Goal: Information Seeking & Learning: Learn about a topic

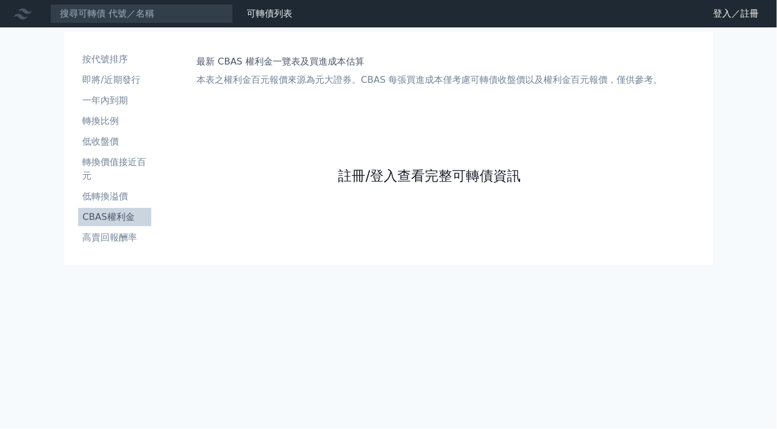
click at [407, 178] on link "註冊/登入查看完整可轉債資訊" at bounding box center [429, 176] width 183 height 18
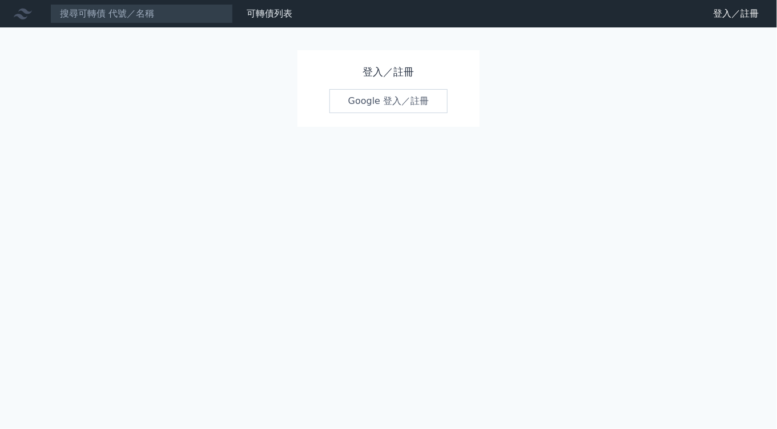
click at [390, 101] on link "Google 登入／註冊" at bounding box center [389, 101] width 119 height 24
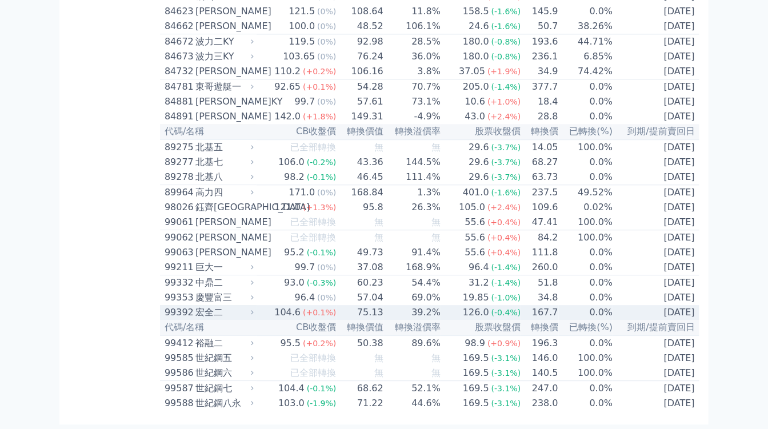
scroll to position [6709, 0]
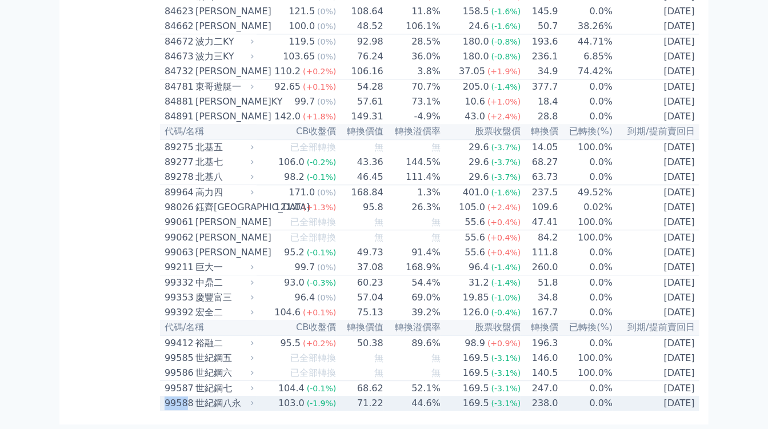
drag, startPoint x: 162, startPoint y: 402, endPoint x: 183, endPoint y: 402, distance: 21.7
click at [183, 402] on td "99588 世紀鋼八永" at bounding box center [208, 403] width 97 height 15
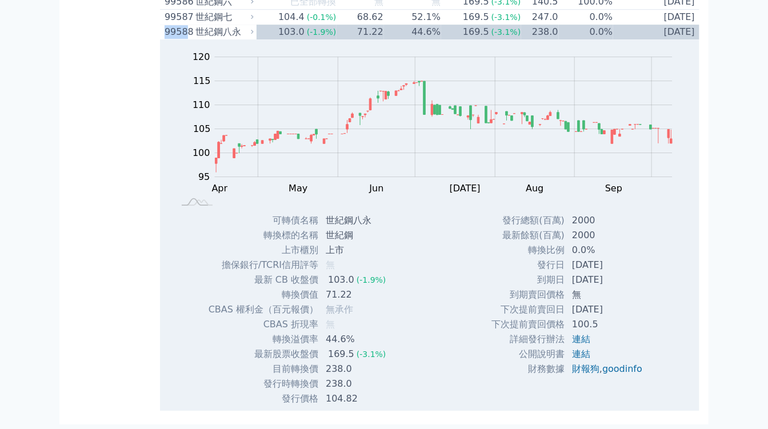
copy div "9958"
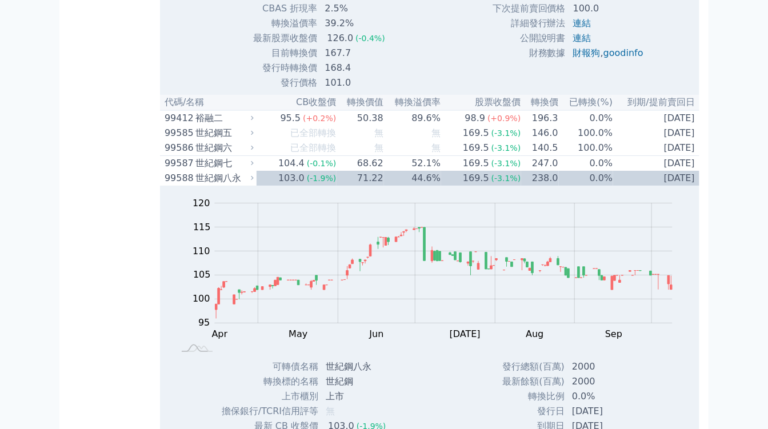
scroll to position [6899, 0]
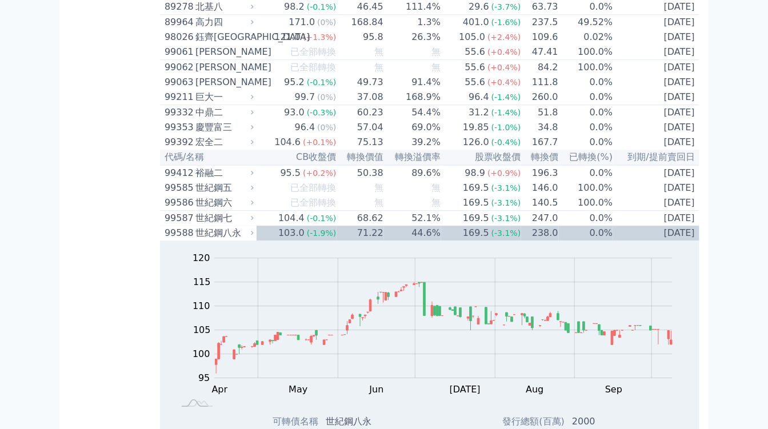
scroll to position [6392, 0]
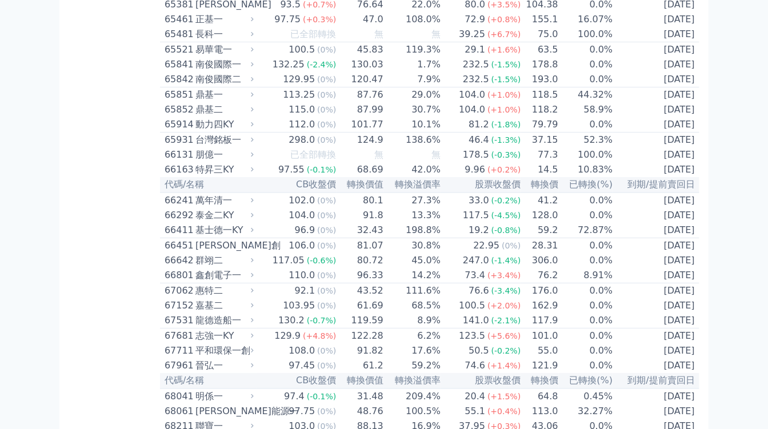
scroll to position [4996, 0]
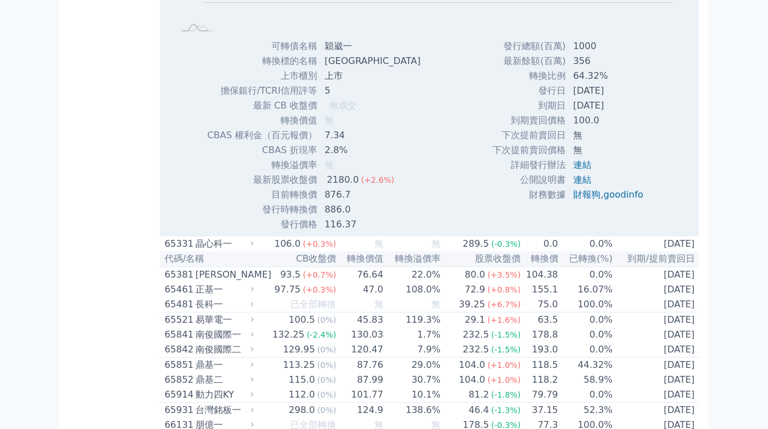
scroll to position [5186, 0]
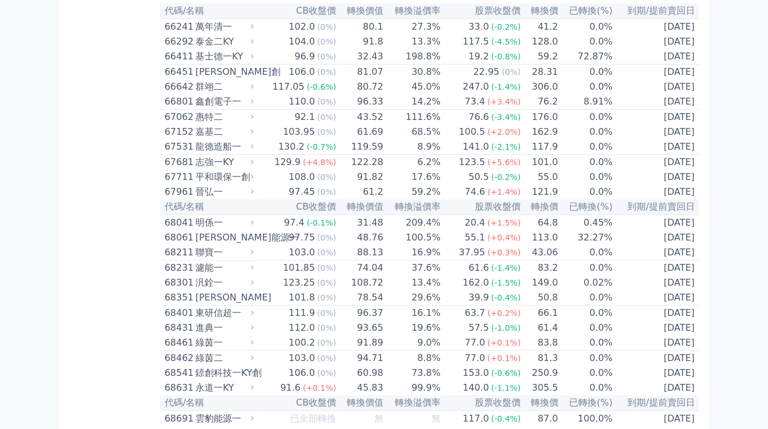
scroll to position [5313, 0]
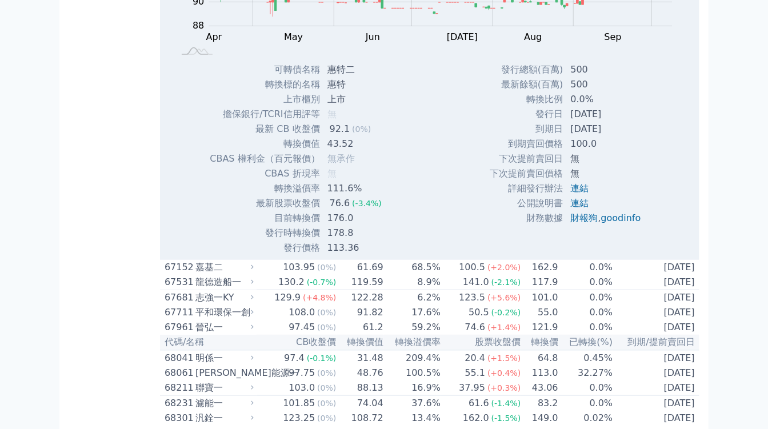
scroll to position [5567, 0]
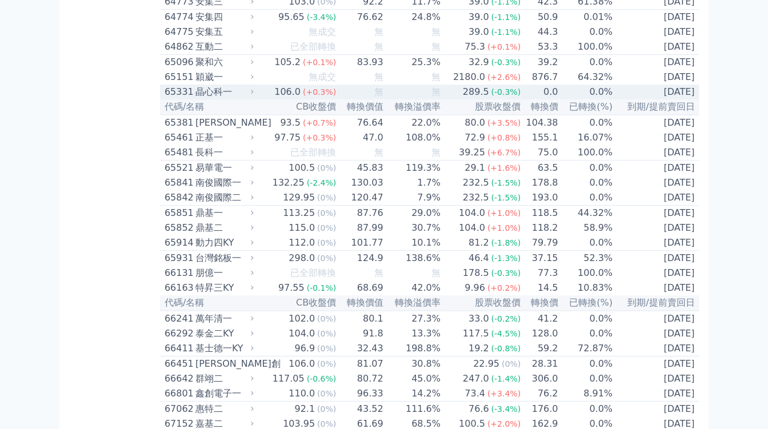
scroll to position [4869, 0]
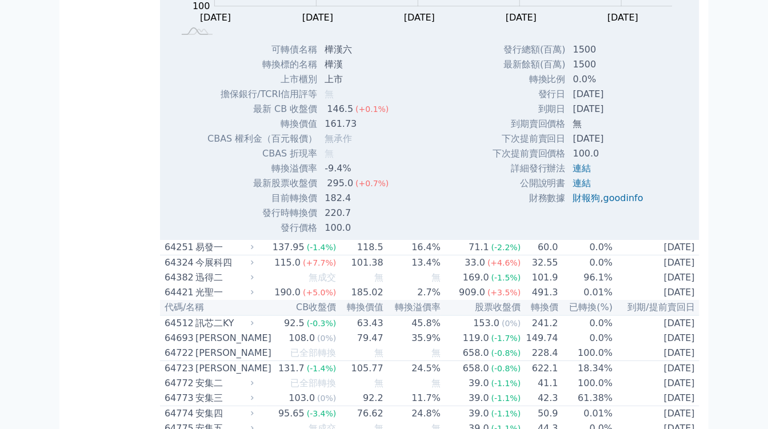
scroll to position [4932, 0]
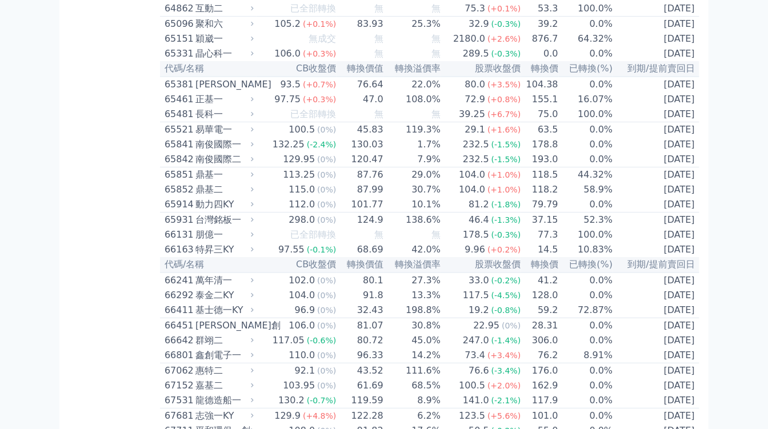
drag, startPoint x: 162, startPoint y: 126, endPoint x: 184, endPoint y: 128, distance: 21.8
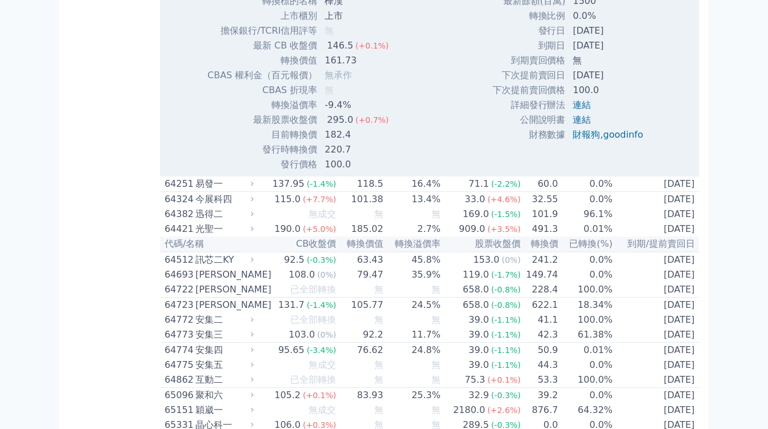
copy div "6414"
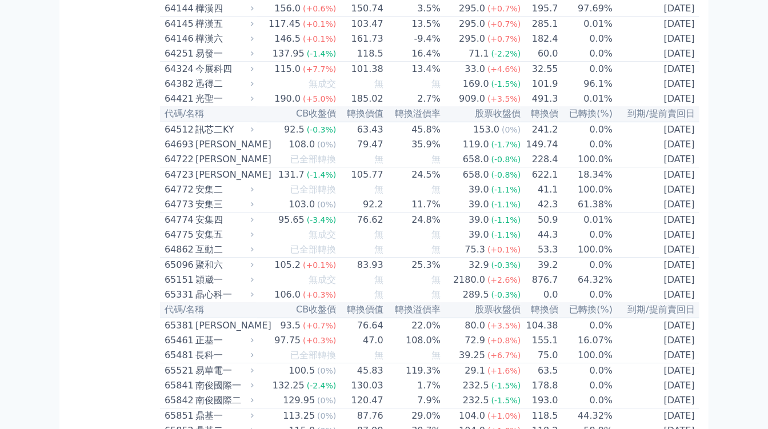
scroll to position [4678, 0]
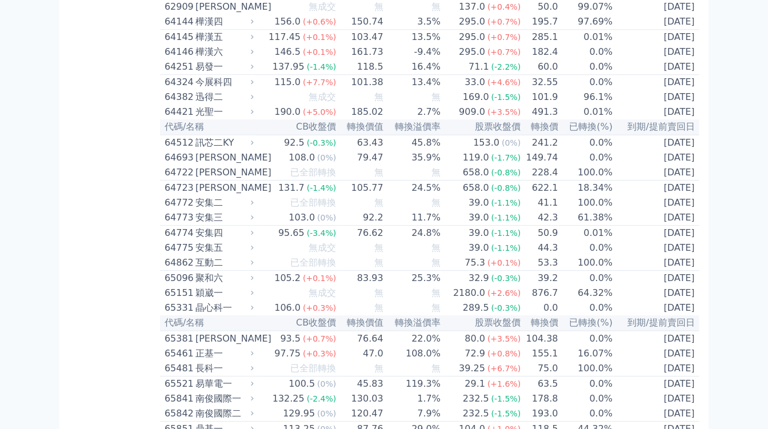
drag, startPoint x: 164, startPoint y: 91, endPoint x: 188, endPoint y: 92, distance: 23.4
copy div "6223"
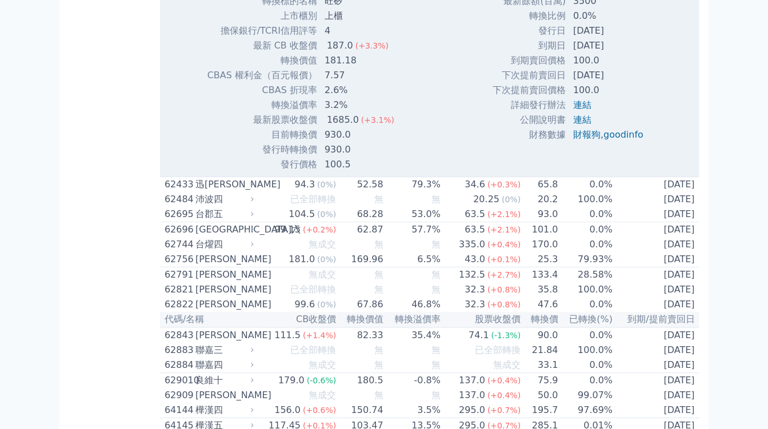
scroll to position [4551, 0]
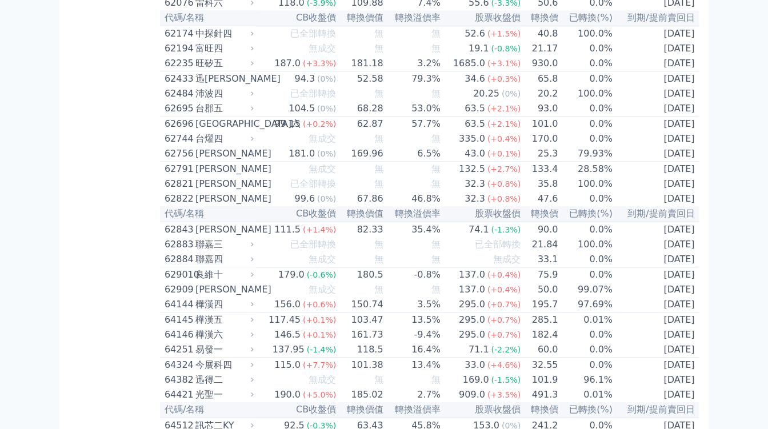
scroll to position [4361, 0]
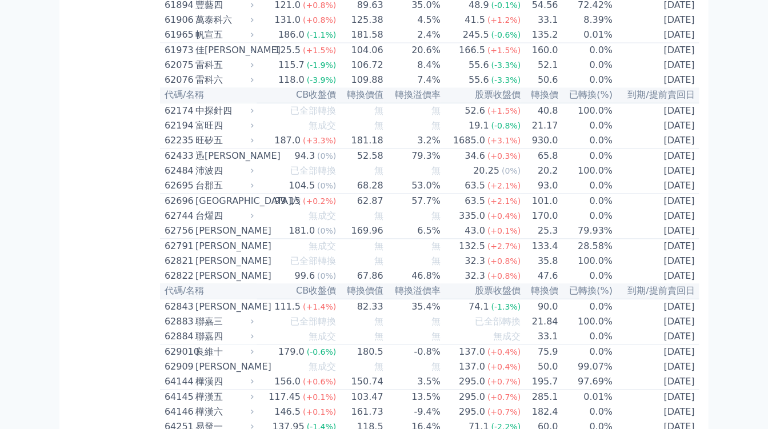
scroll to position [4298, 0]
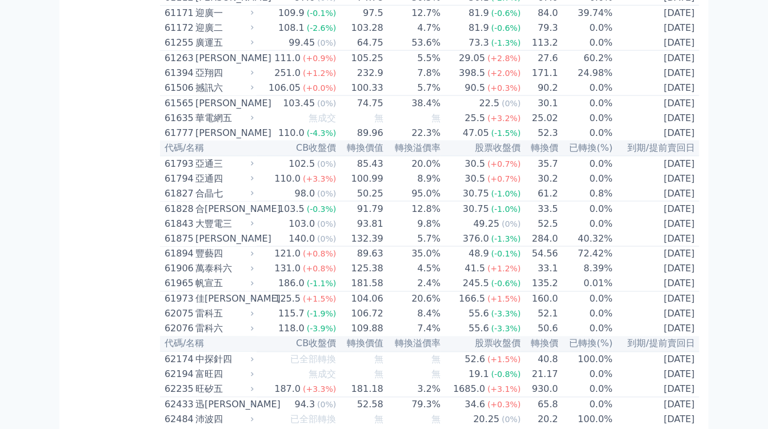
scroll to position [4044, 0]
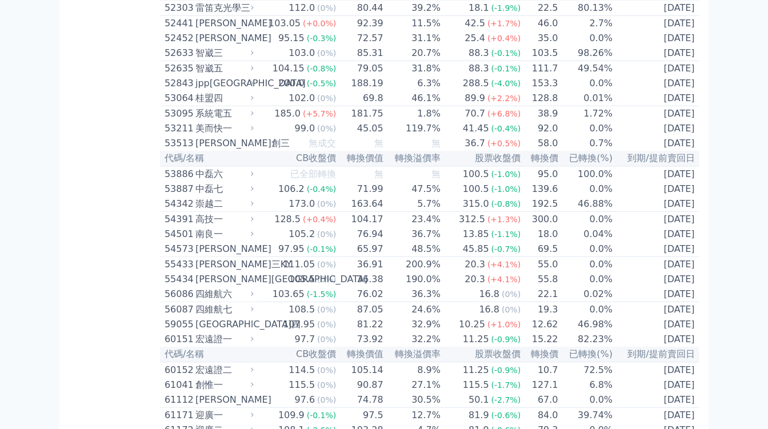
scroll to position [3663, 0]
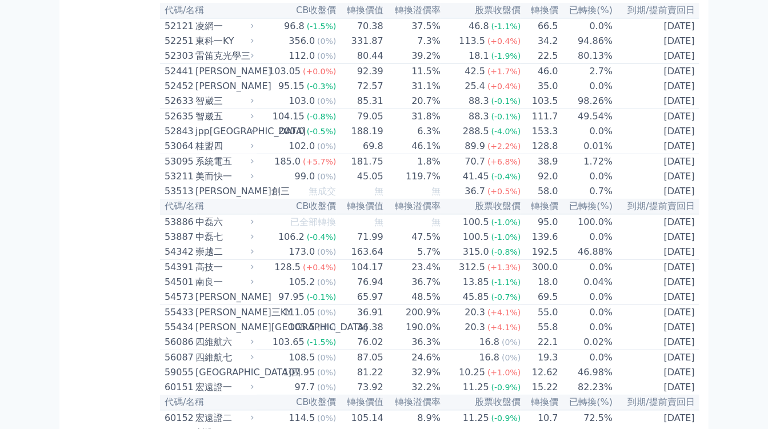
scroll to position [3599, 0]
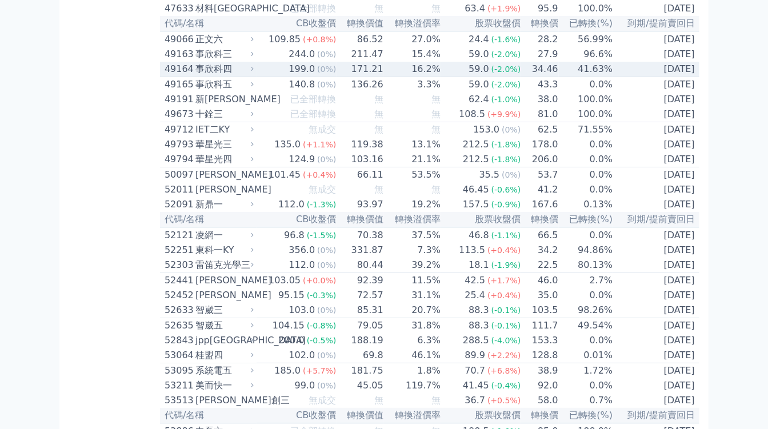
scroll to position [3409, 0]
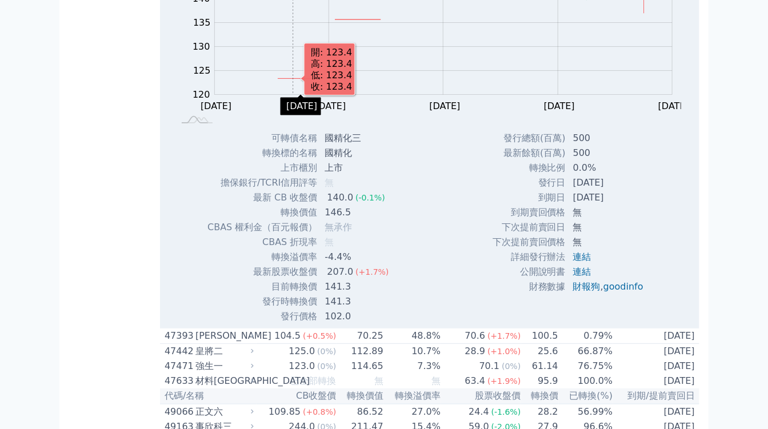
scroll to position [3473, 0]
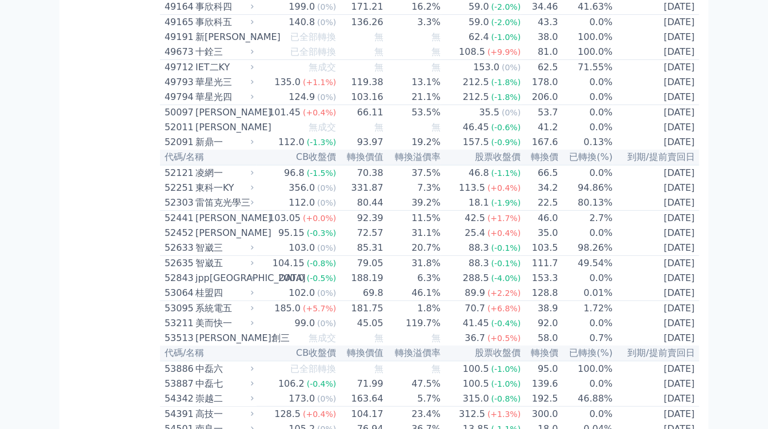
drag, startPoint x: 163, startPoint y: 121, endPoint x: 184, endPoint y: 121, distance: 20.6
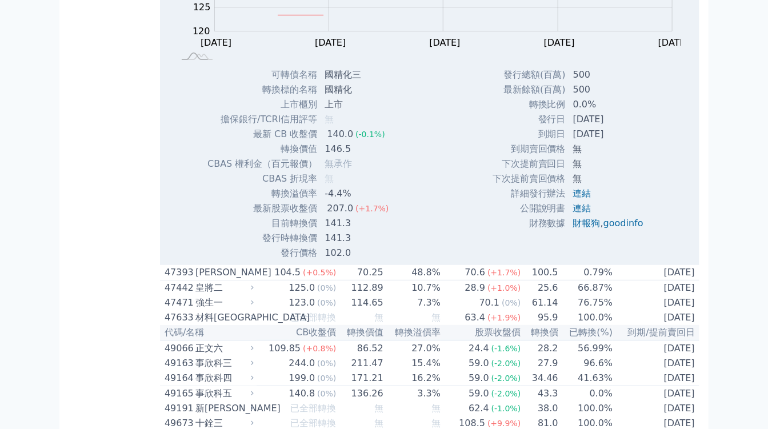
copy div "4722"
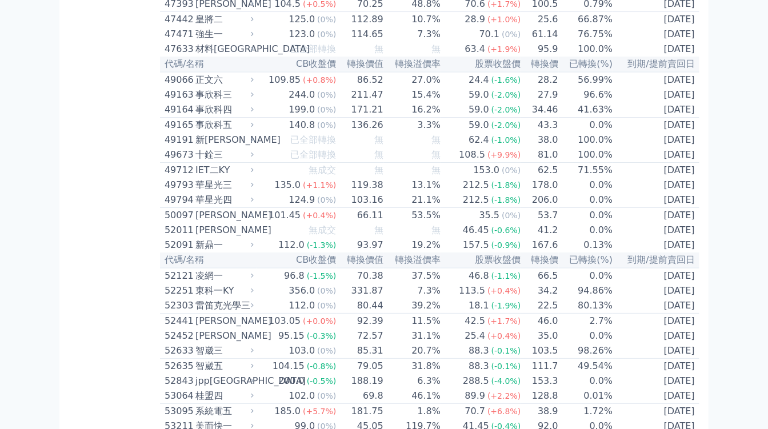
scroll to position [3346, 0]
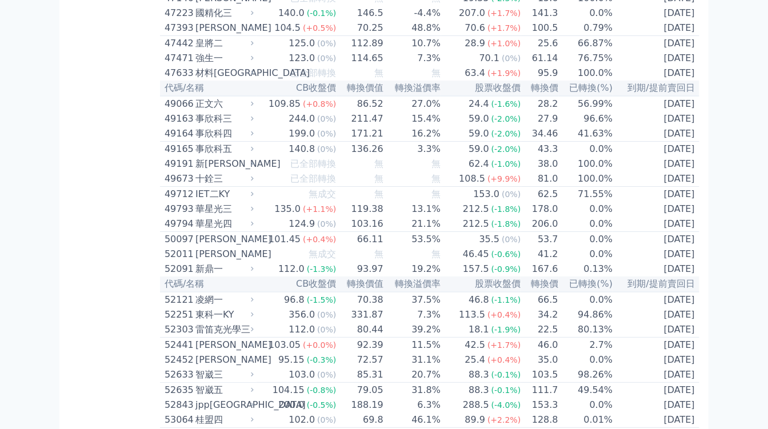
drag, startPoint x: 167, startPoint y: 73, endPoint x: 187, endPoint y: 71, distance: 20.6
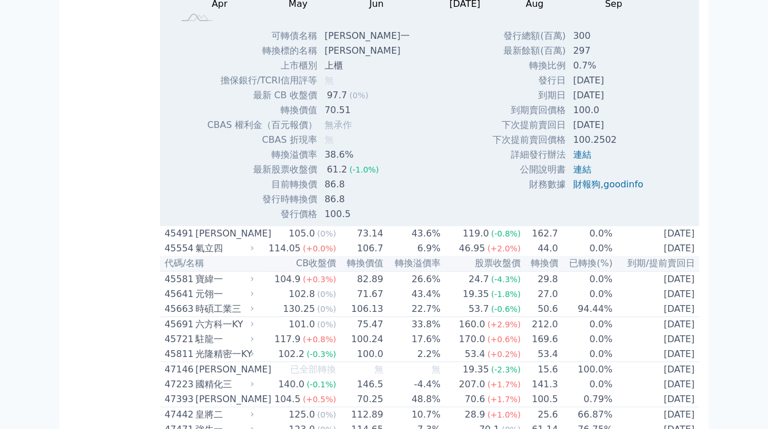
copy div "4542"
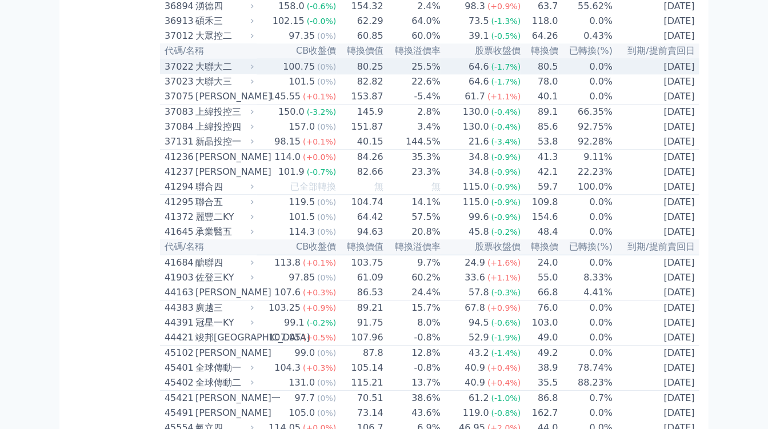
scroll to position [2775, 0]
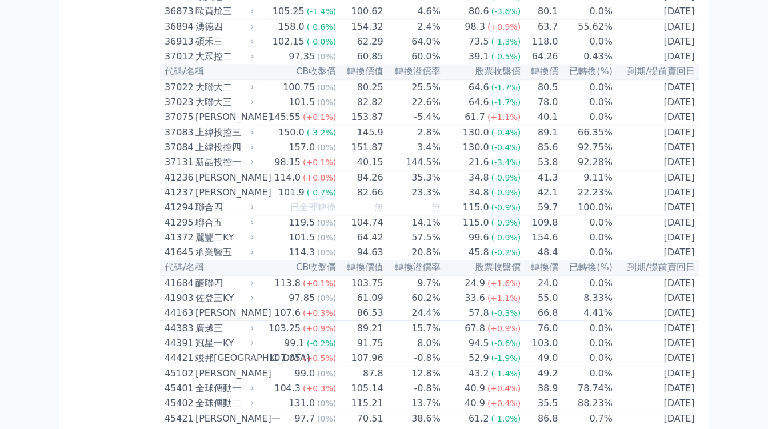
drag, startPoint x: 166, startPoint y: 171, endPoint x: 187, endPoint y: 171, distance: 21.1
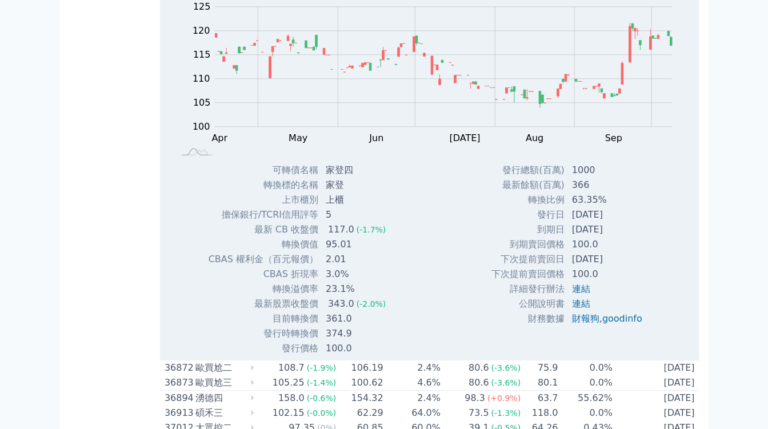
copy div "3680"
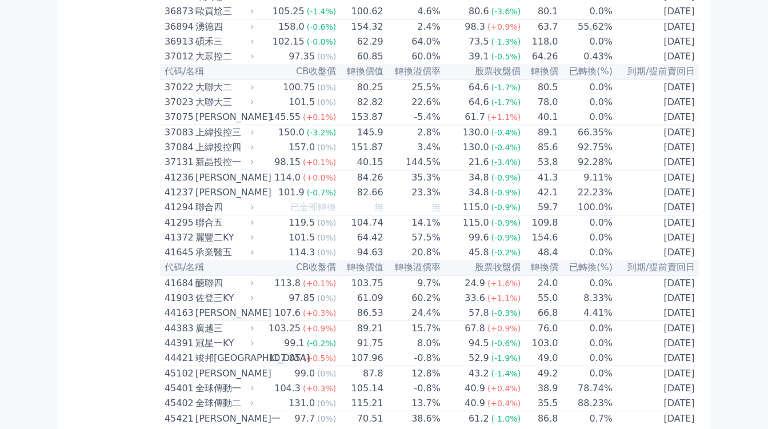
scroll to position [2711, 0]
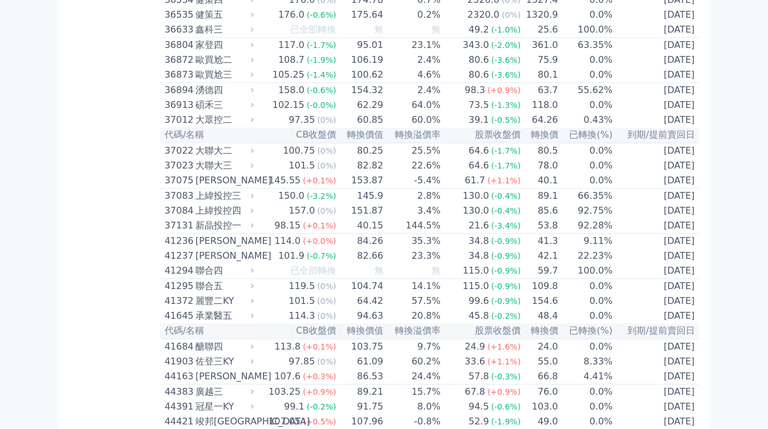
drag, startPoint x: 165, startPoint y: 89, endPoint x: 183, endPoint y: 89, distance: 18.3
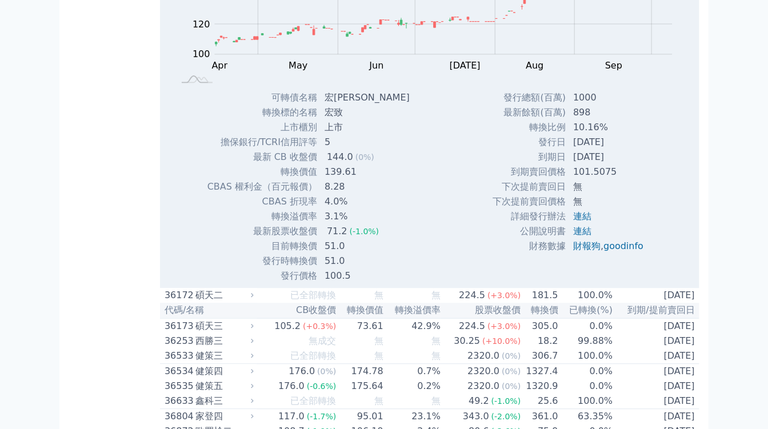
copy div "3605"
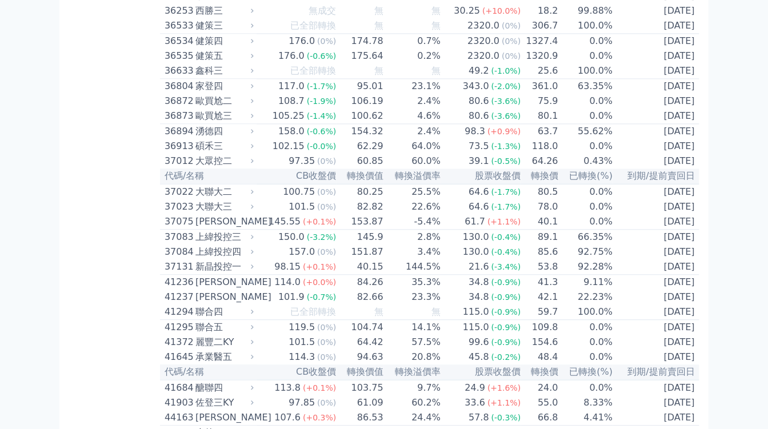
scroll to position [2648, 0]
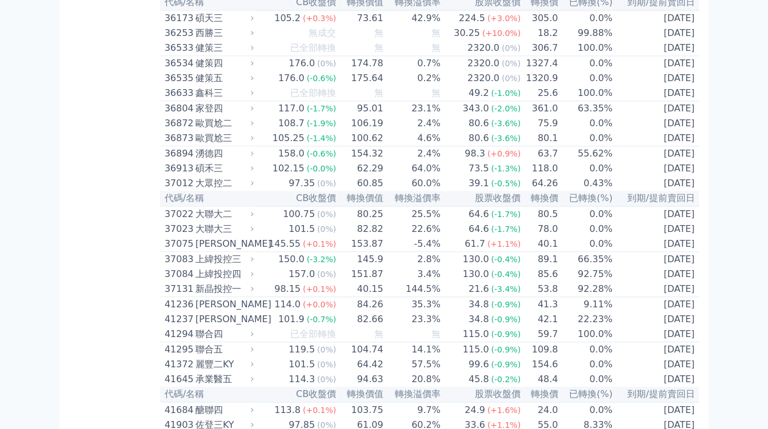
drag, startPoint x: 166, startPoint y: 88, endPoint x: 186, endPoint y: 88, distance: 20.0
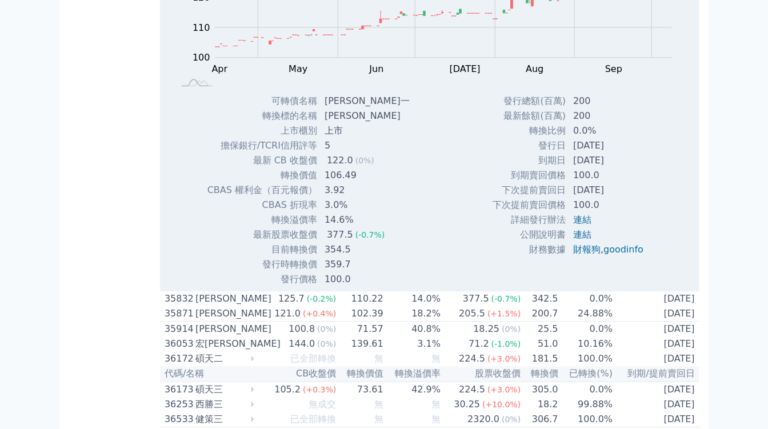
copy div "3583"
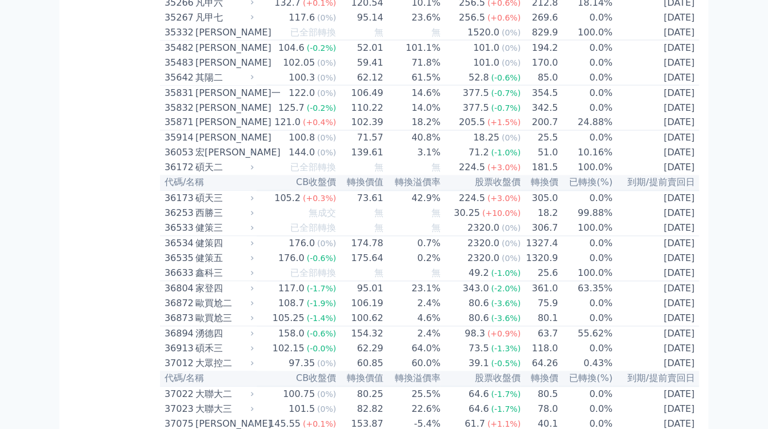
scroll to position [2394, 0]
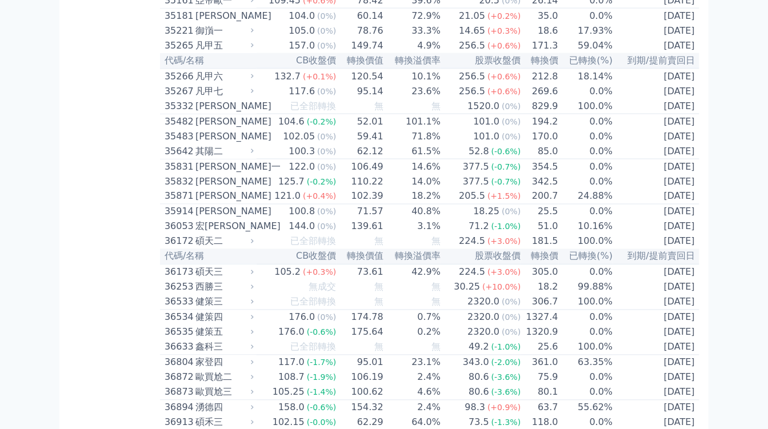
drag, startPoint x: 163, startPoint y: 113, endPoint x: 188, endPoint y: 115, distance: 25.2
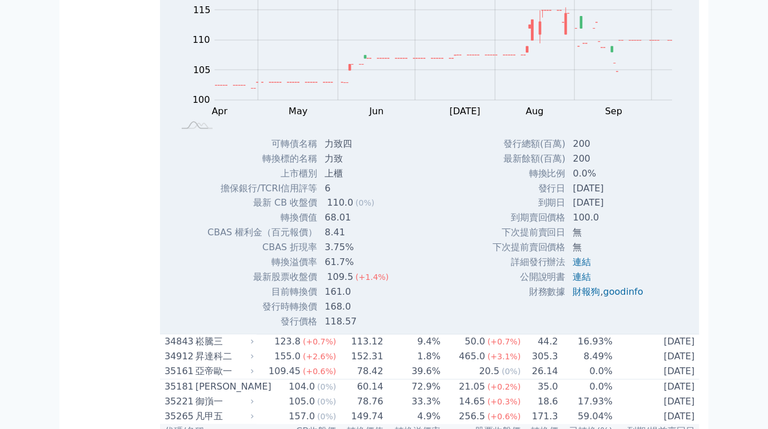
copy div "3483"
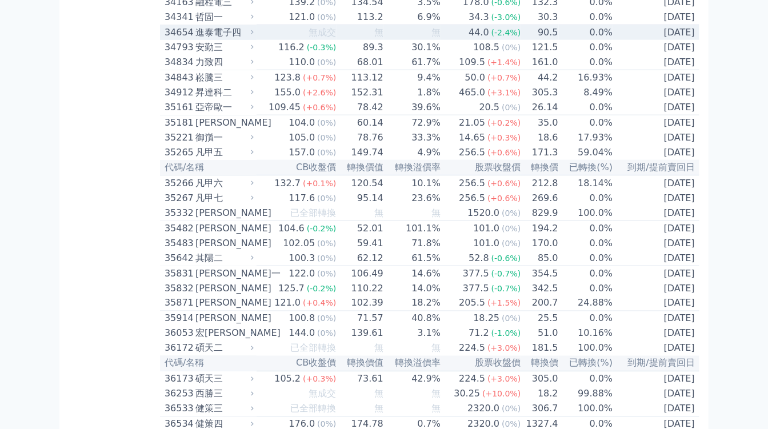
scroll to position [2267, 0]
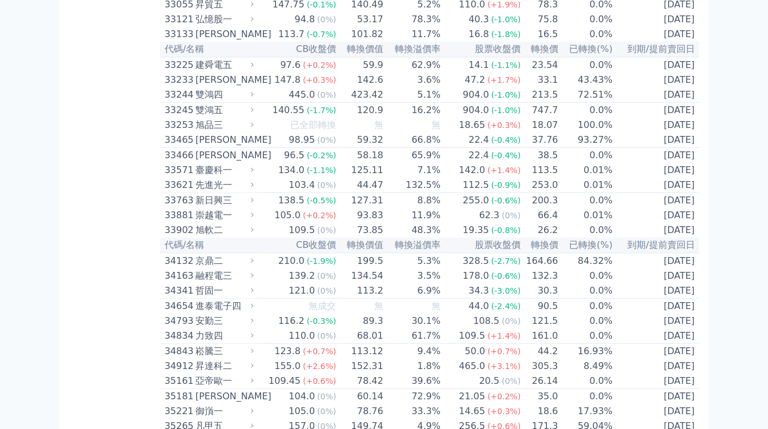
scroll to position [1886, 0]
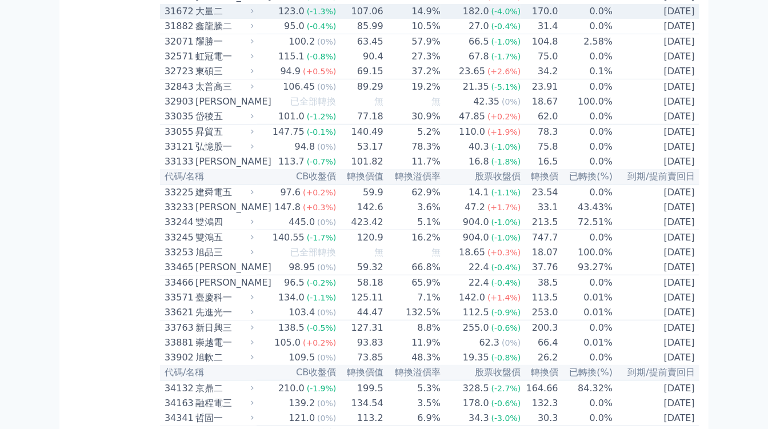
click at [240, 18] on div "大量二" at bounding box center [223, 12] width 56 height 14
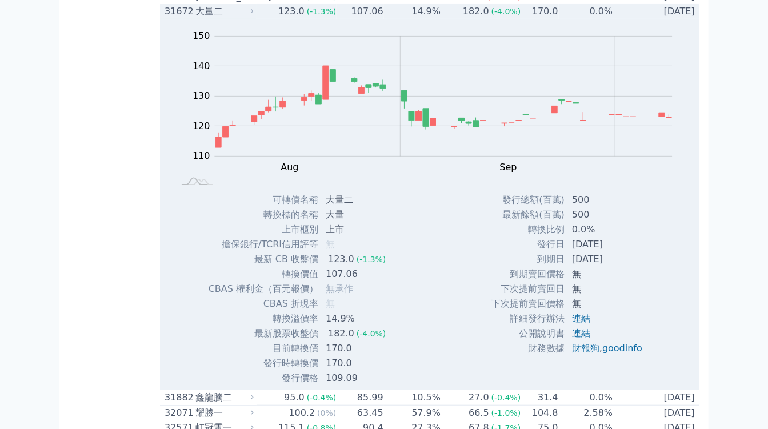
click at [240, 18] on div "大量二" at bounding box center [223, 12] width 56 height 14
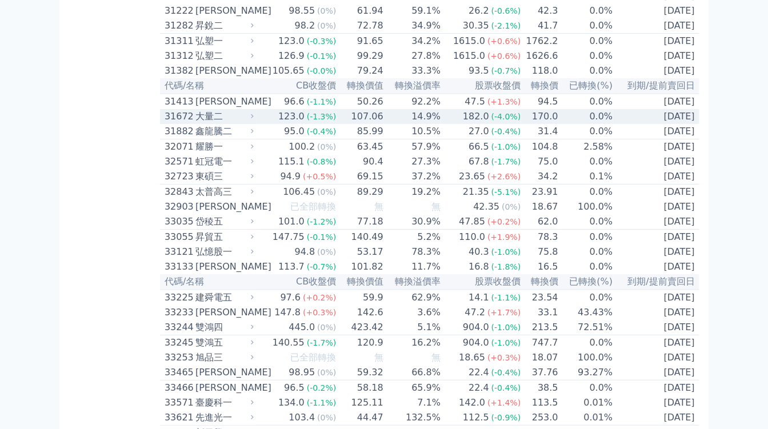
scroll to position [1759, 0]
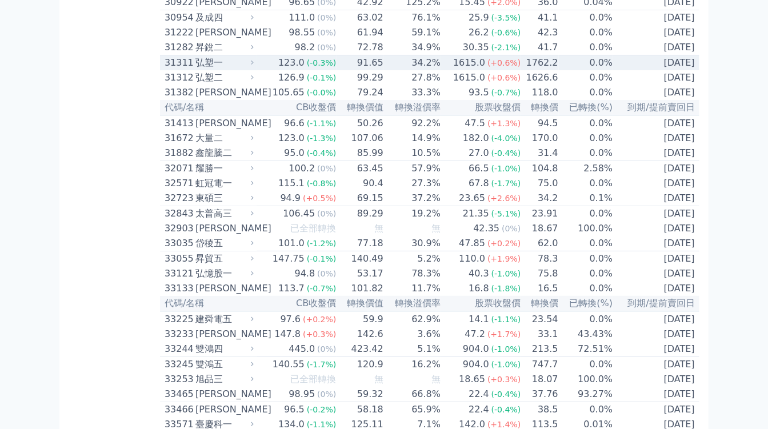
click at [239, 70] on div "弘塑一" at bounding box center [223, 63] width 56 height 14
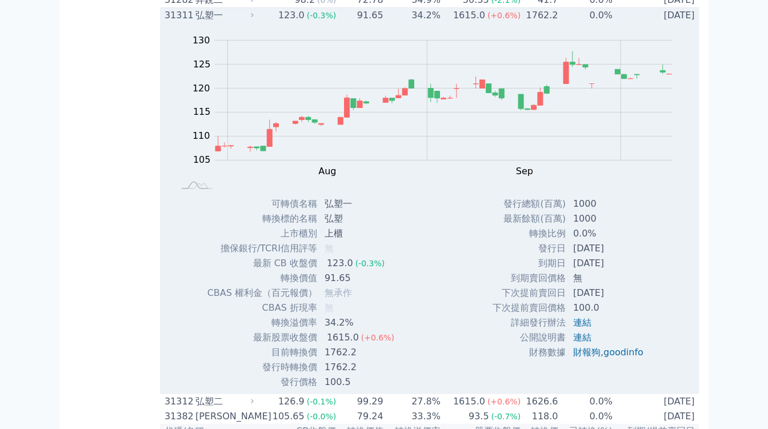
scroll to position [1823, 0]
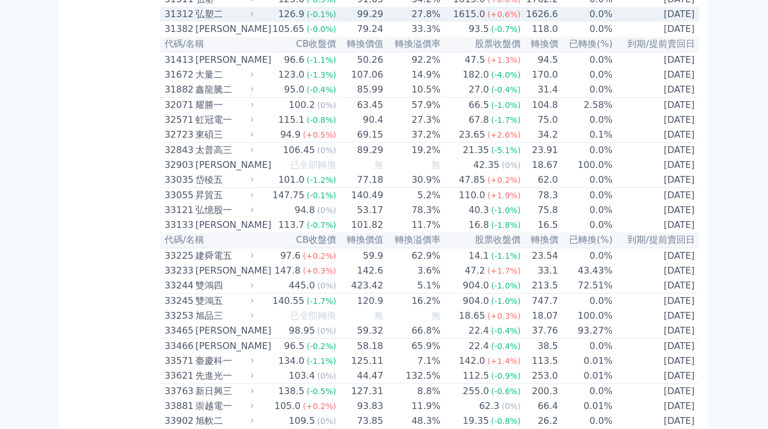
click at [238, 21] on div "弘塑二" at bounding box center [223, 14] width 56 height 14
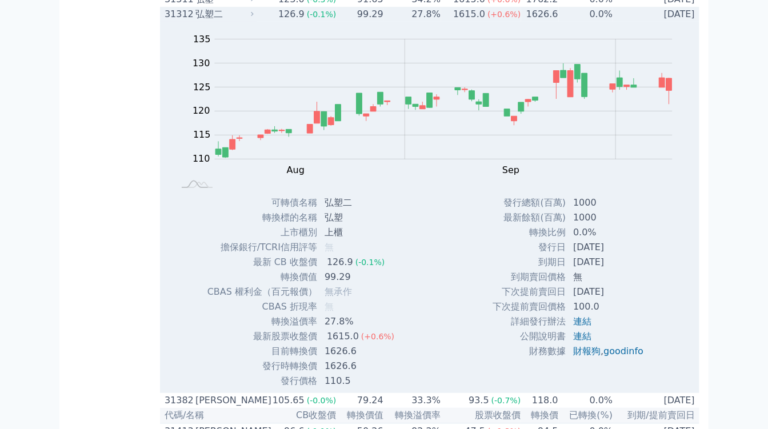
click at [238, 21] on div "弘塑二" at bounding box center [223, 14] width 56 height 14
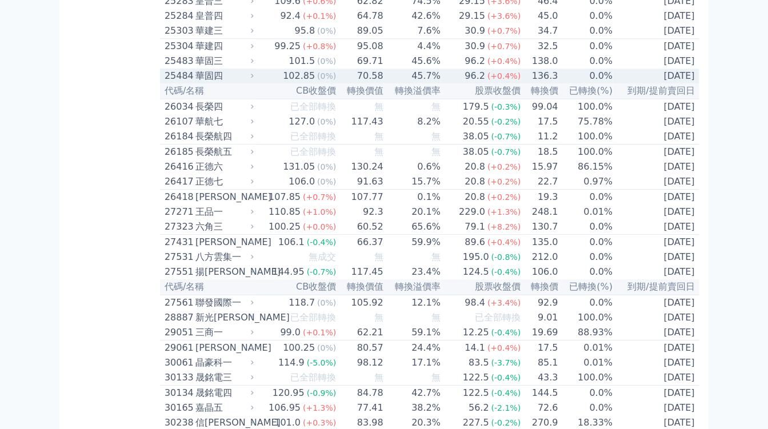
scroll to position [1061, 0]
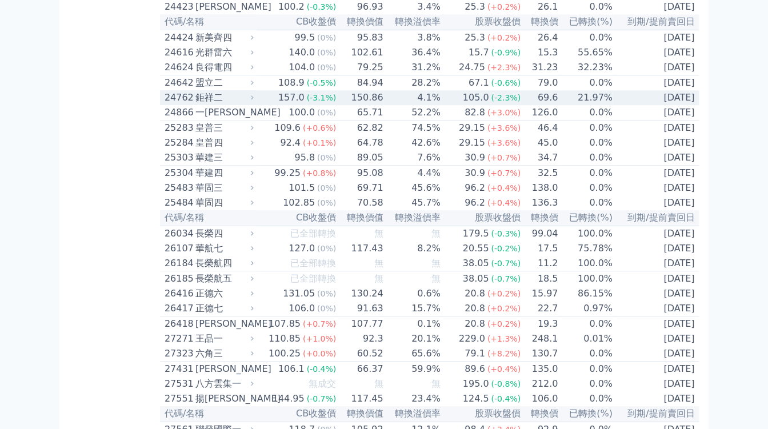
click at [242, 105] on div "鉅祥二" at bounding box center [223, 98] width 56 height 14
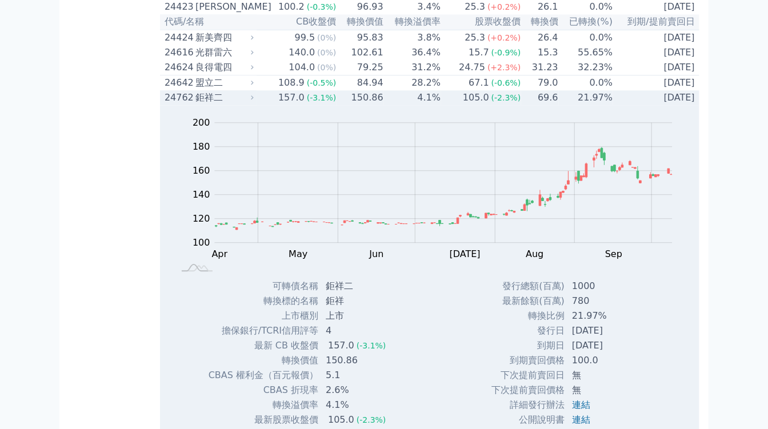
click at [242, 105] on div "鉅祥二" at bounding box center [223, 98] width 56 height 14
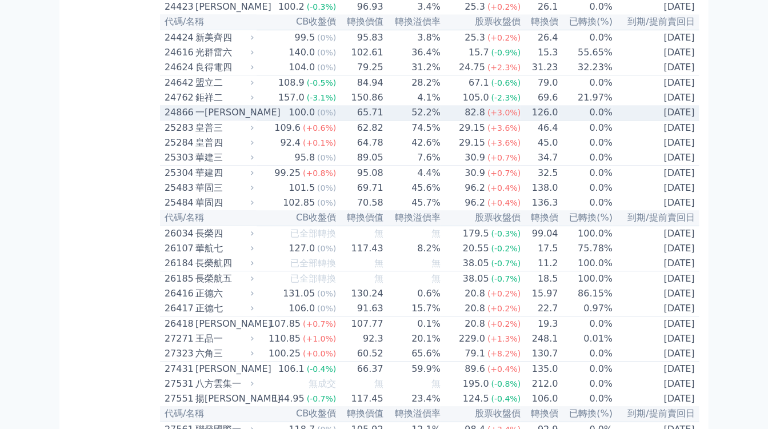
click at [256, 116] on icon at bounding box center [251, 112] width 7 height 7
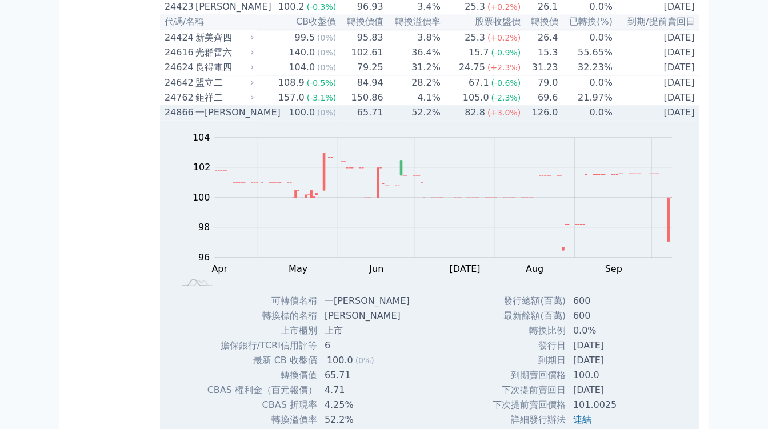
scroll to position [1125, 0]
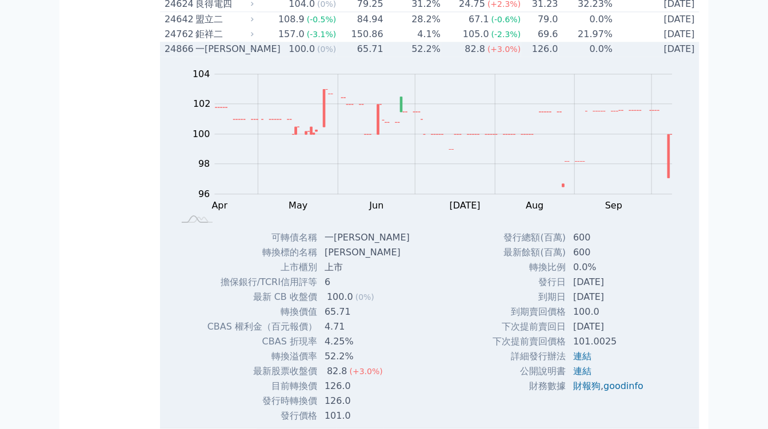
click at [240, 56] on div "一詮六" at bounding box center [223, 49] width 56 height 14
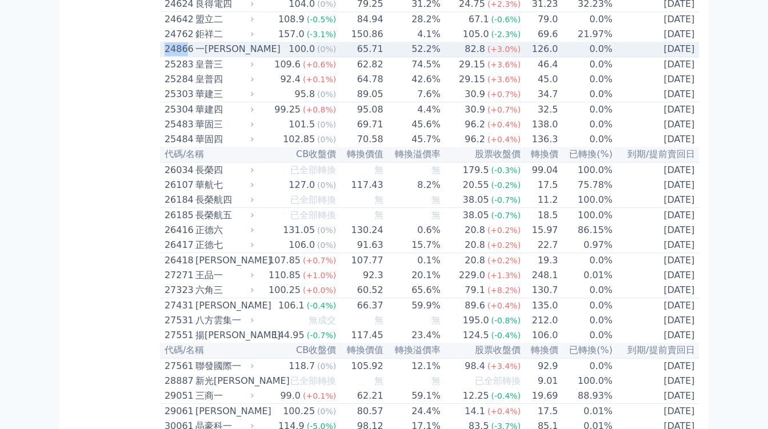
drag, startPoint x: 164, startPoint y: 127, endPoint x: 184, endPoint y: 129, distance: 20.1
click at [184, 56] on div "24866" at bounding box center [178, 49] width 28 height 14
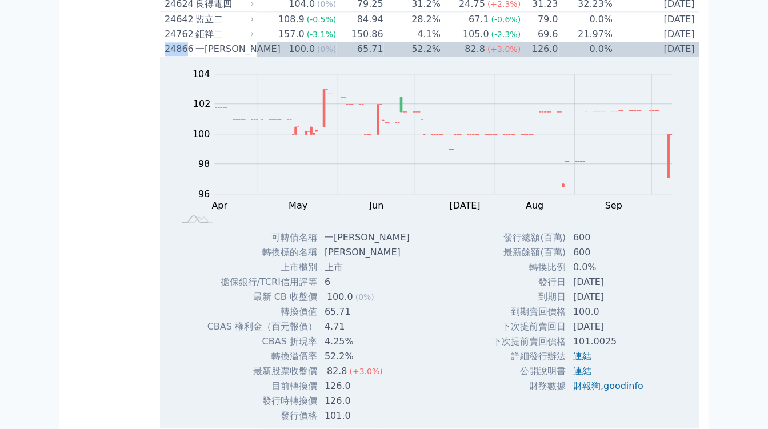
copy div "2486"
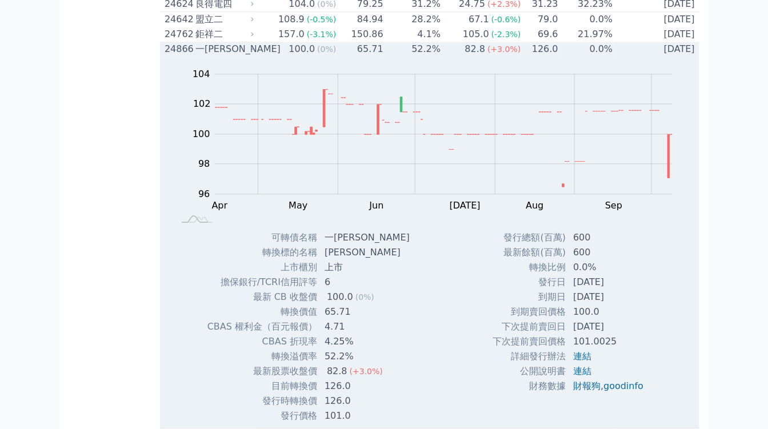
click at [255, 53] on icon at bounding box center [251, 48] width 7 height 7
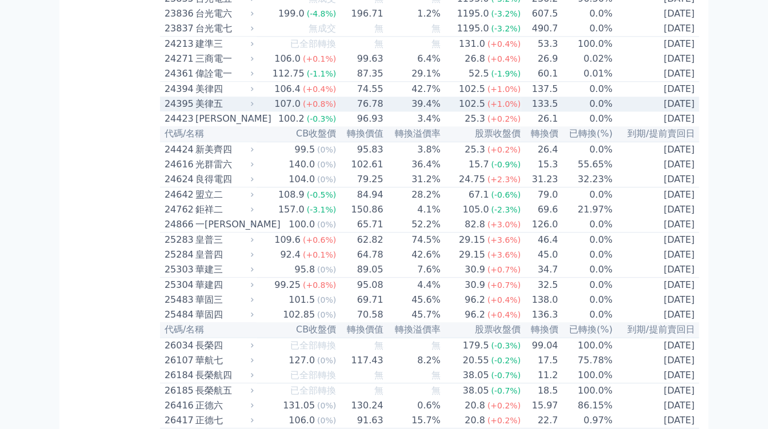
scroll to position [934, 0]
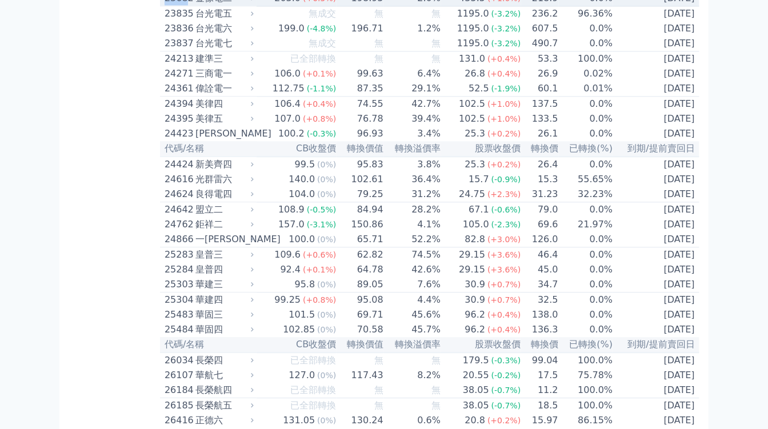
drag, startPoint x: 160, startPoint y: 58, endPoint x: 185, endPoint y: 60, distance: 24.6
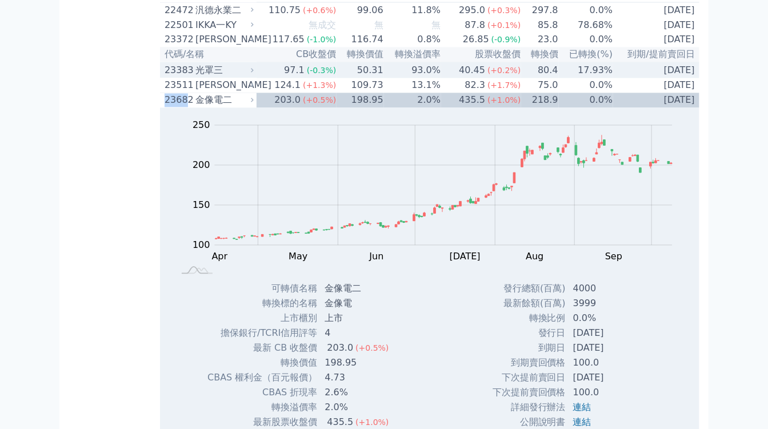
scroll to position [808, 0]
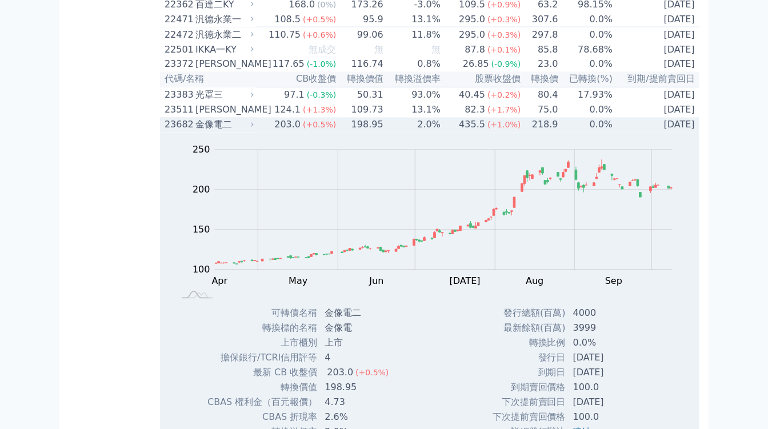
click at [256, 129] on icon at bounding box center [251, 124] width 7 height 7
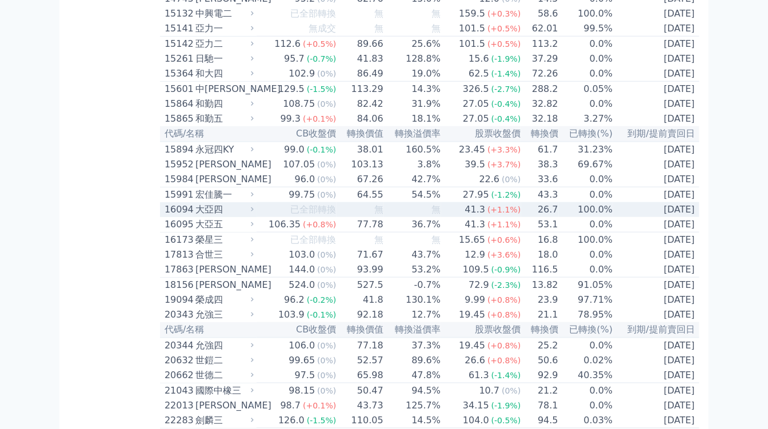
scroll to position [300, 0]
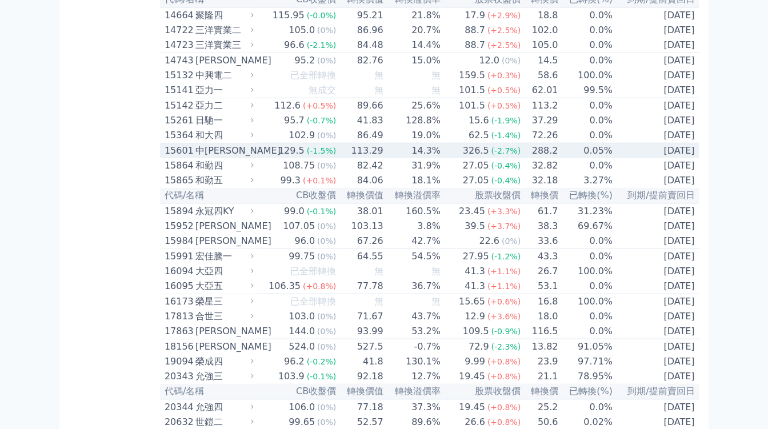
click at [240, 158] on div "中砂一" at bounding box center [223, 151] width 56 height 14
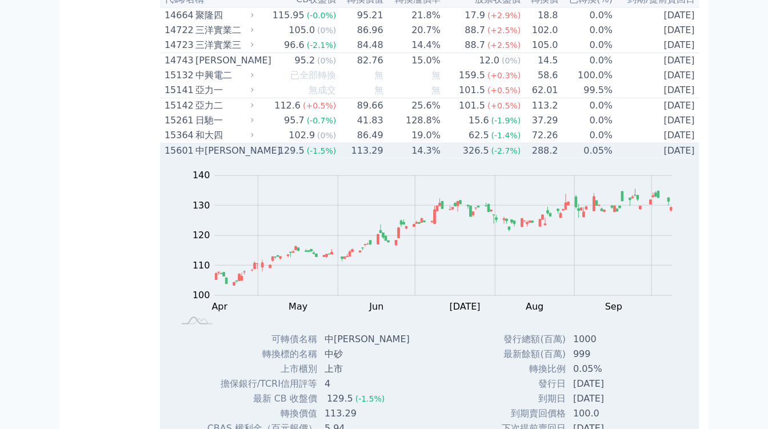
click at [240, 158] on div "中砂一" at bounding box center [223, 151] width 56 height 14
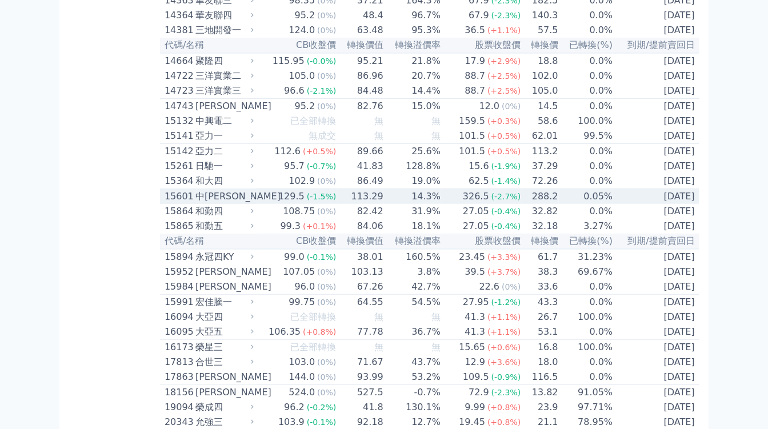
scroll to position [236, 0]
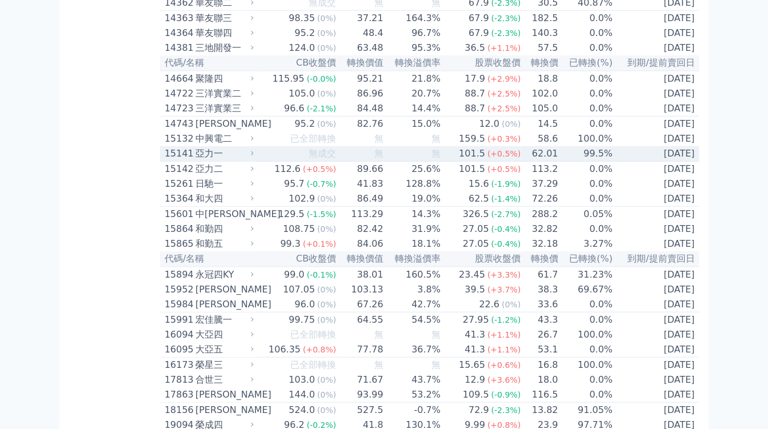
click at [251, 160] on div "亞力一" at bounding box center [223, 154] width 56 height 14
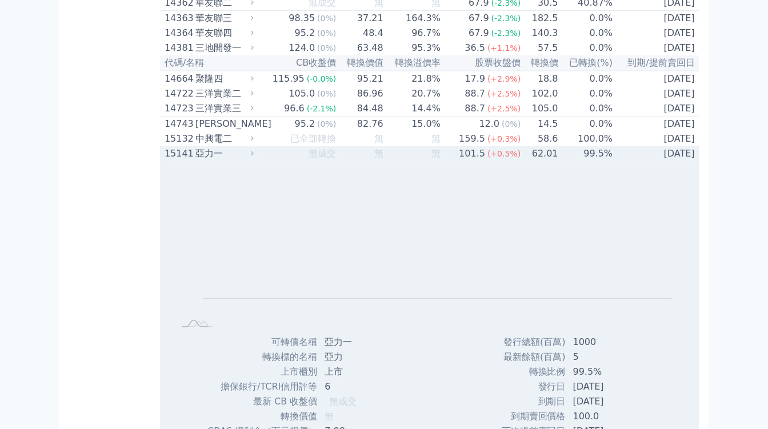
click at [250, 184] on div "Zoom Out L L Chart created using amCharts library" at bounding box center [429, 248] width 539 height 174
click at [244, 160] on div "亞力一" at bounding box center [223, 154] width 56 height 14
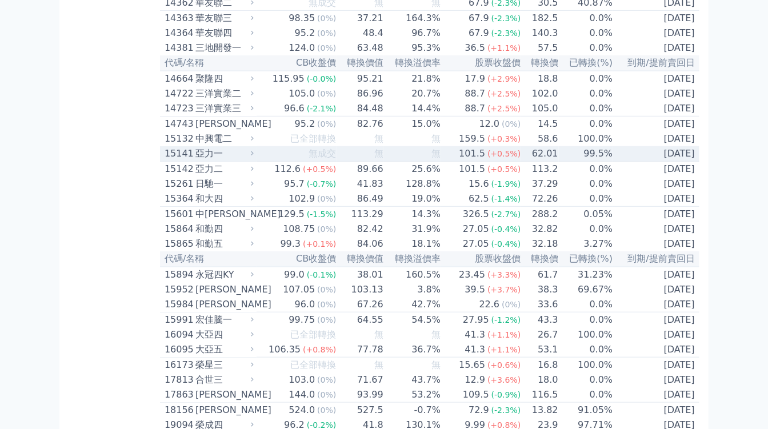
click at [245, 176] on div "亞力二" at bounding box center [223, 169] width 56 height 14
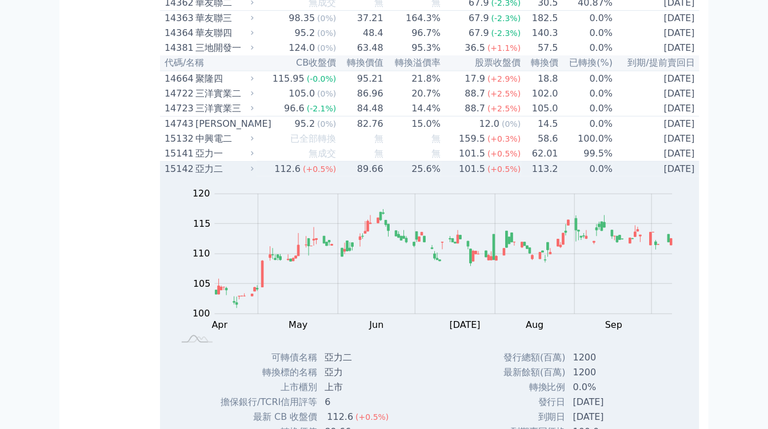
scroll to position [300, 0]
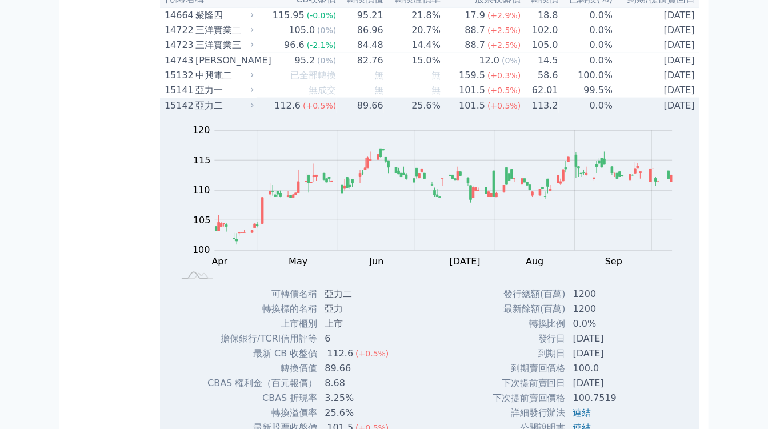
click at [255, 109] on icon at bounding box center [251, 105] width 7 height 7
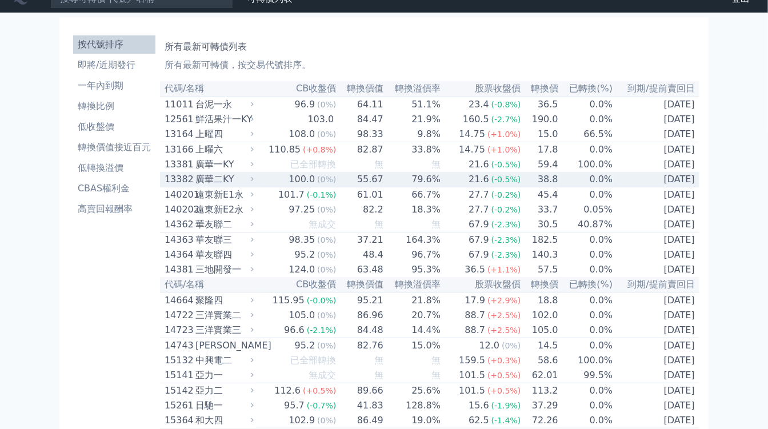
scroll to position [0, 0]
